Goal: Task Accomplishment & Management: Use online tool/utility

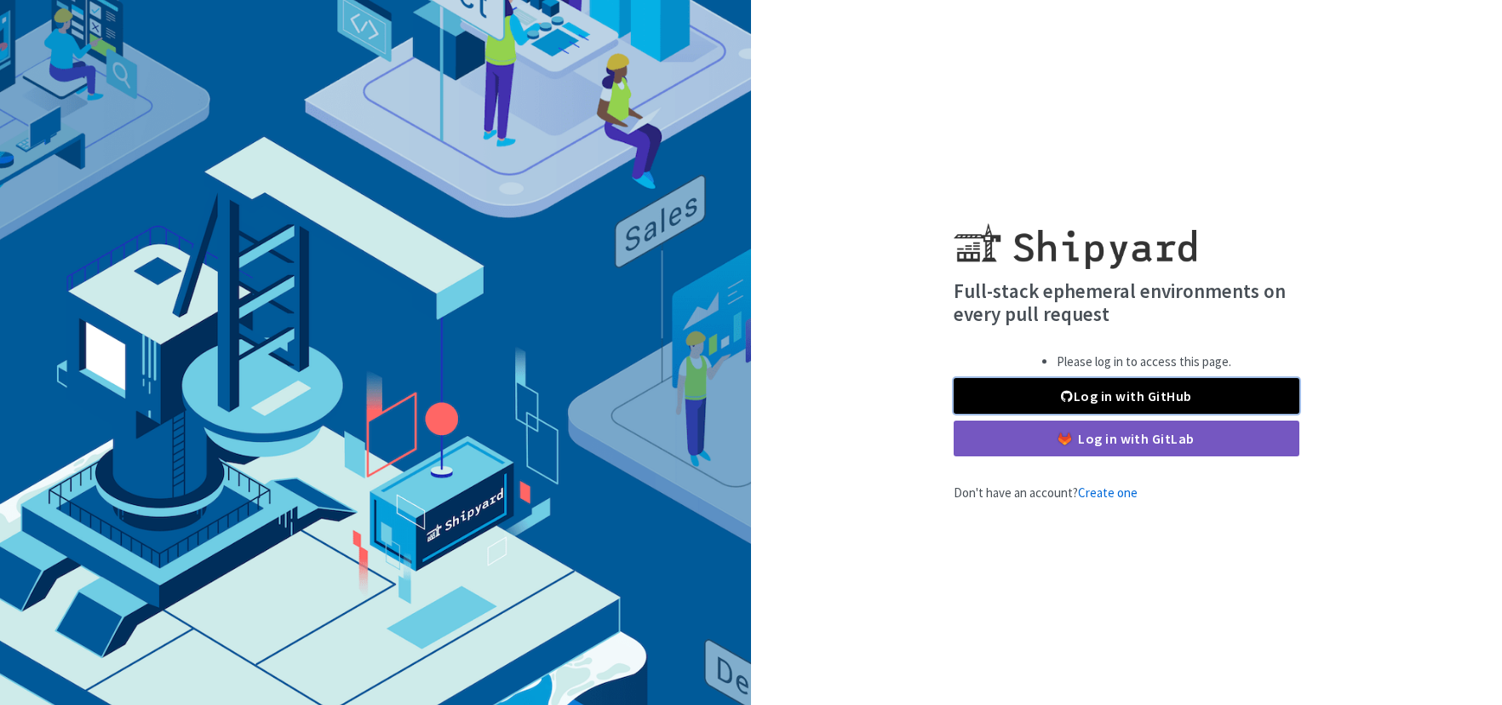
click at [1083, 397] on link "Log in with GitHub" at bounding box center [1127, 396] width 346 height 36
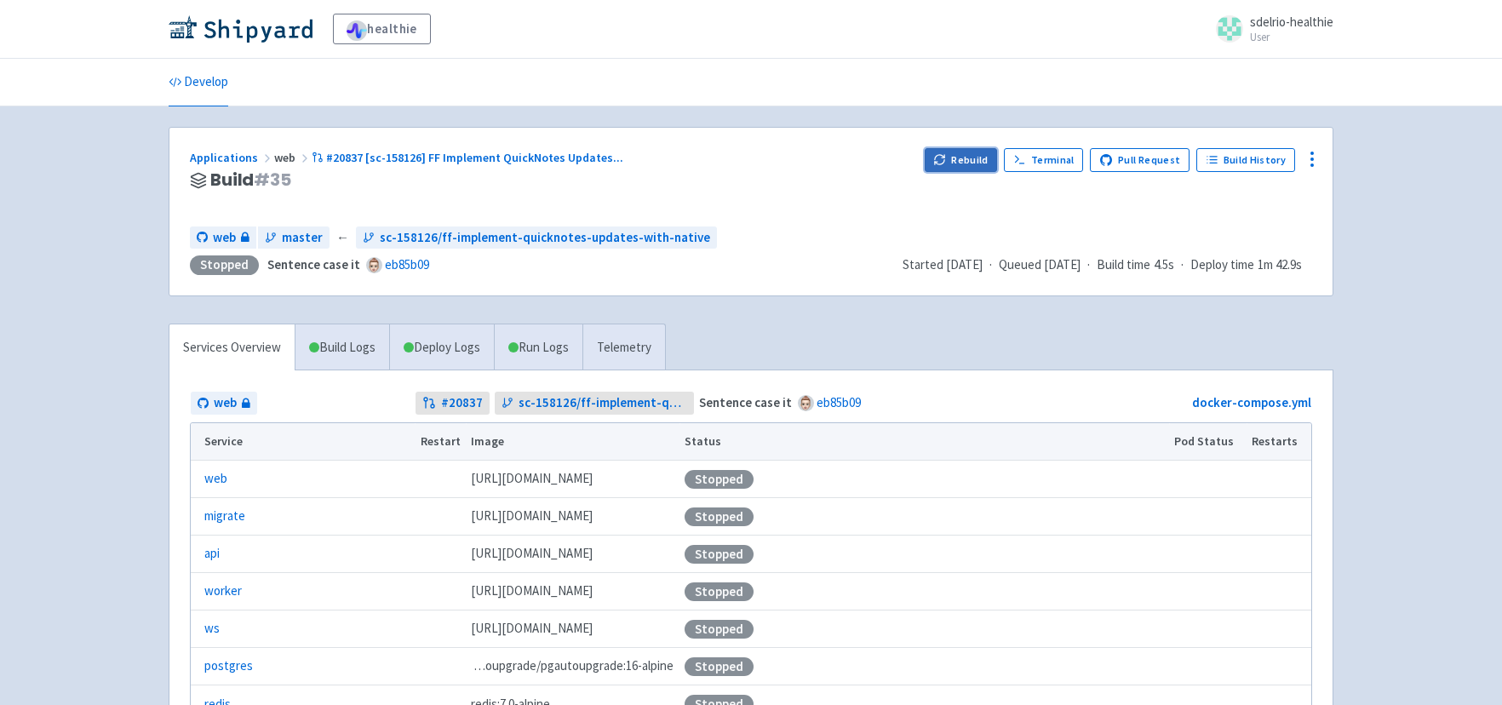
click at [980, 162] on button "Rebuild" at bounding box center [961, 160] width 73 height 24
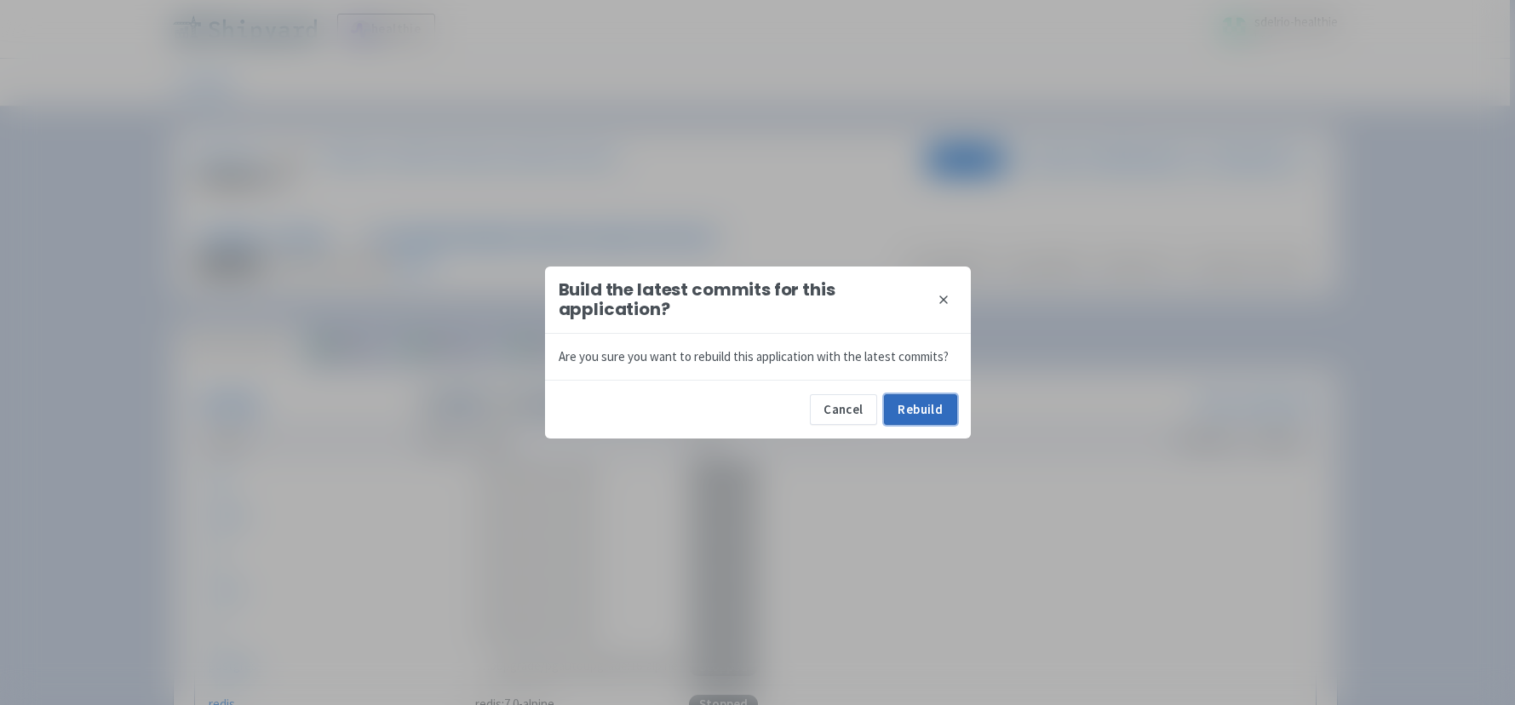
click at [929, 416] on button "Rebuild" at bounding box center [920, 409] width 73 height 31
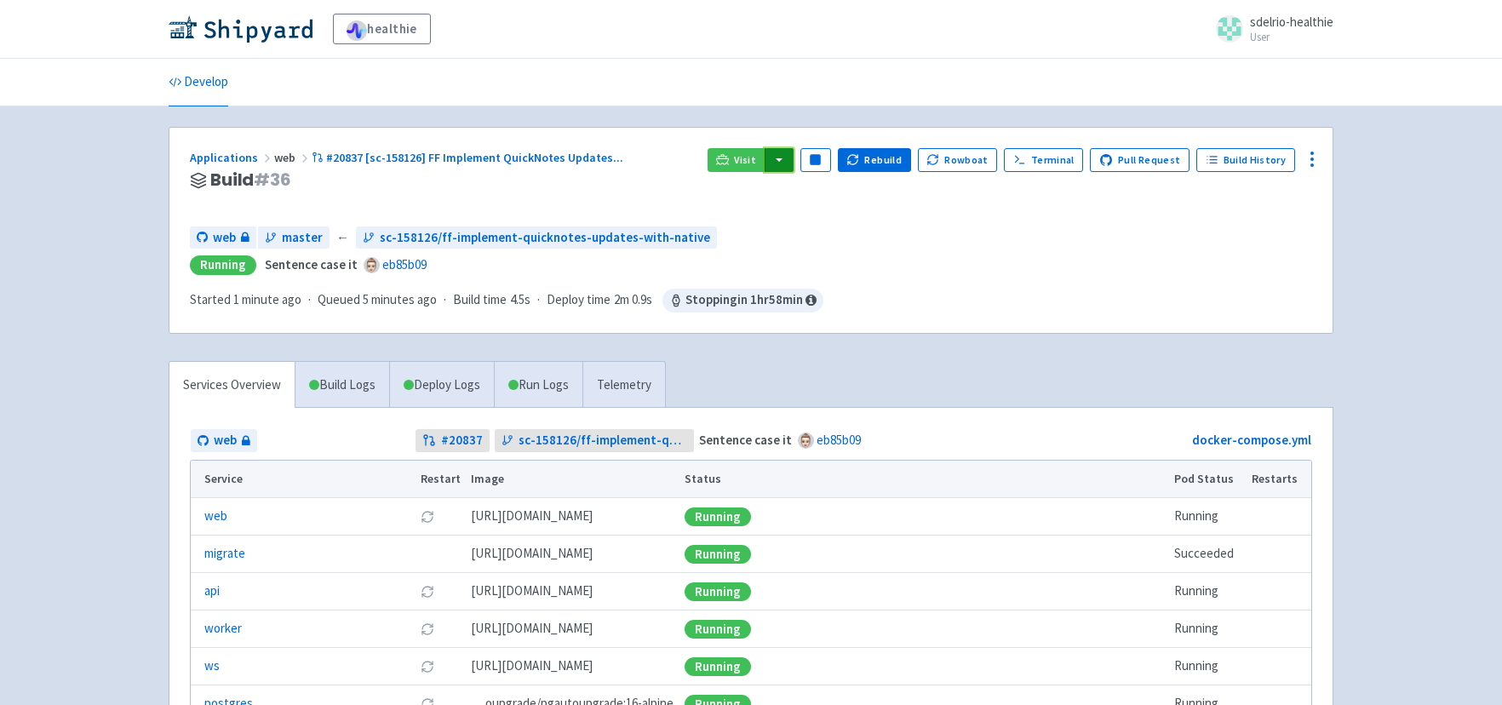
click at [786, 166] on button "button" at bounding box center [779, 160] width 29 height 24
click at [812, 214] on link "web (web)" at bounding box center [812, 220] width 97 height 26
